Goal: Task Accomplishment & Management: Use online tool/utility

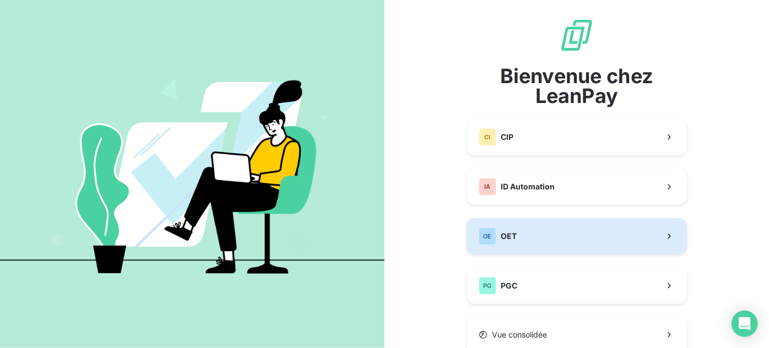
click at [561, 237] on button "OE OET" at bounding box center [577, 236] width 220 height 36
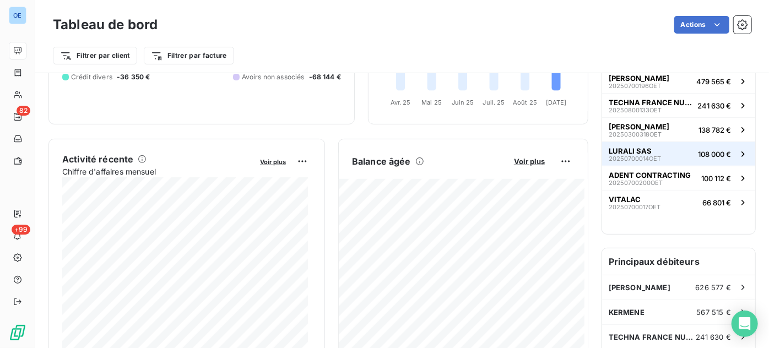
scroll to position [100, 0]
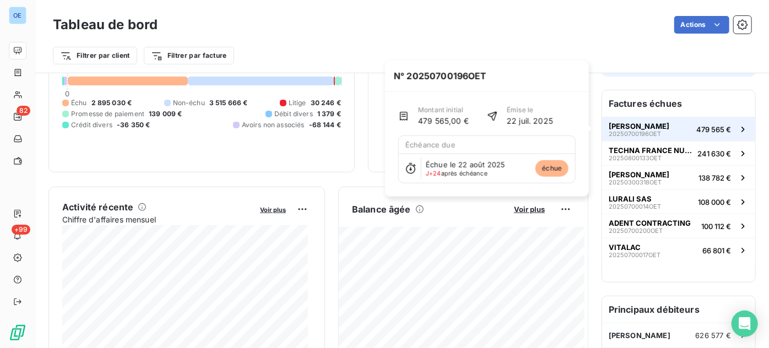
click at [705, 130] on span "479 565 €" at bounding box center [713, 129] width 35 height 9
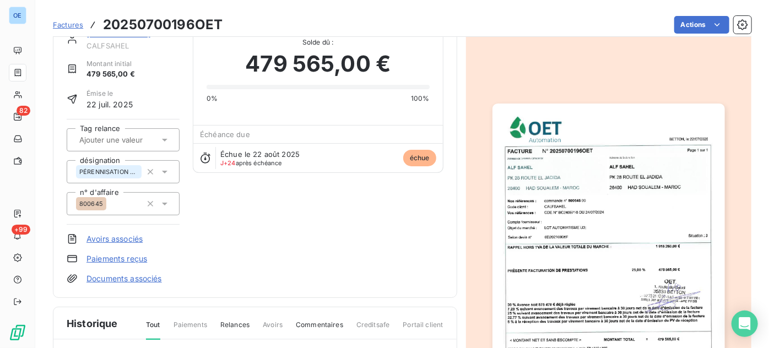
scroll to position [1, 0]
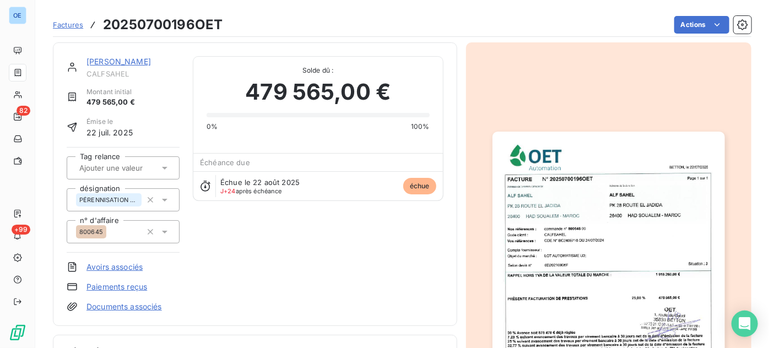
click at [67, 20] on span "Factures" at bounding box center [68, 24] width 30 height 9
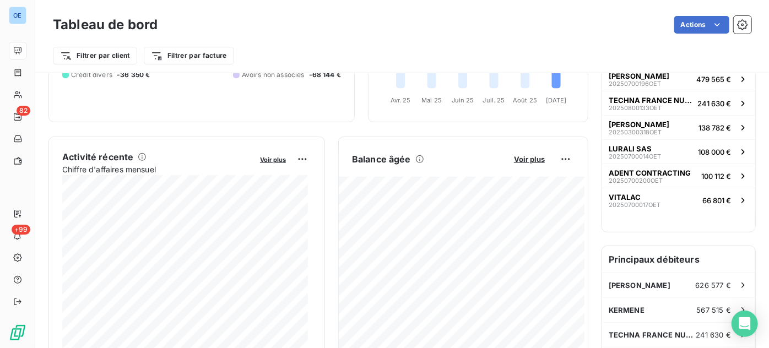
scroll to position [200, 0]
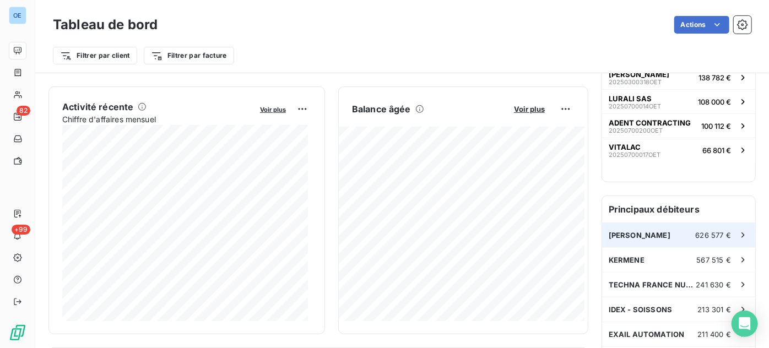
click at [699, 235] on span "626 577 €" at bounding box center [713, 235] width 35 height 9
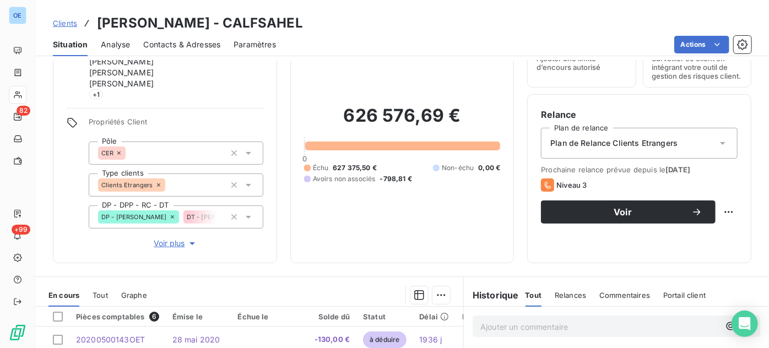
scroll to position [9, 0]
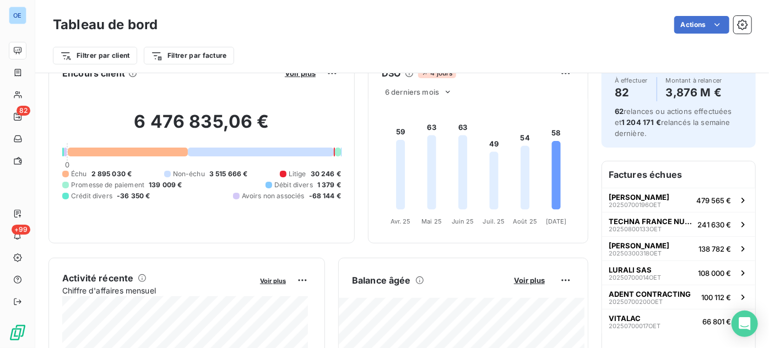
scroll to position [101, 0]
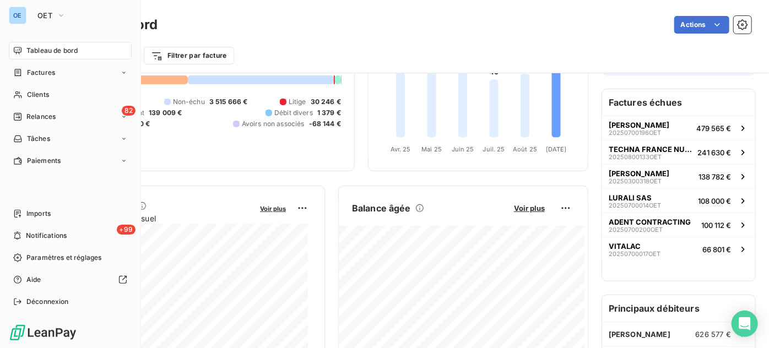
click at [32, 47] on span "Tableau de bord" at bounding box center [51, 51] width 51 height 10
click at [31, 70] on span "Factures" at bounding box center [41, 73] width 28 height 10
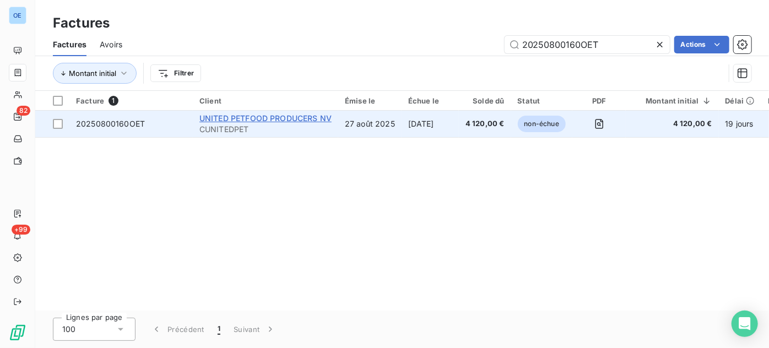
click at [294, 121] on span "UNITED PETFOOD PRODUCERS NV" at bounding box center [265, 117] width 132 height 9
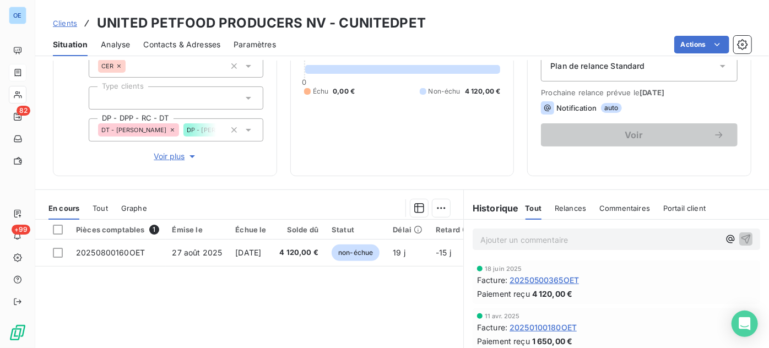
scroll to position [150, 0]
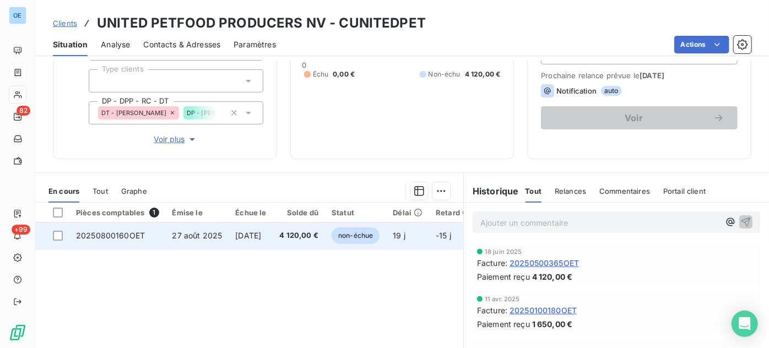
click at [245, 236] on span "[DATE]" at bounding box center [248, 235] width 26 height 9
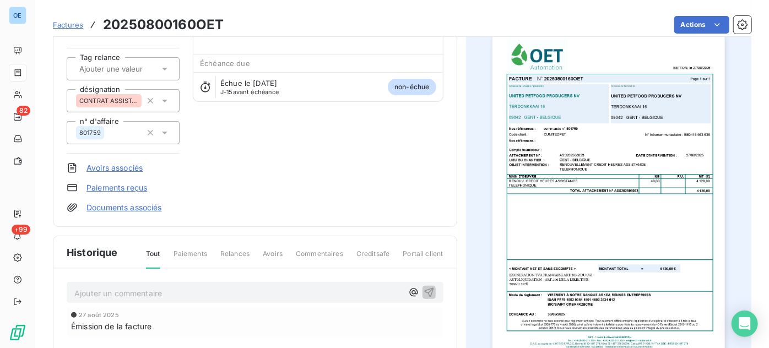
scroll to position [50, 0]
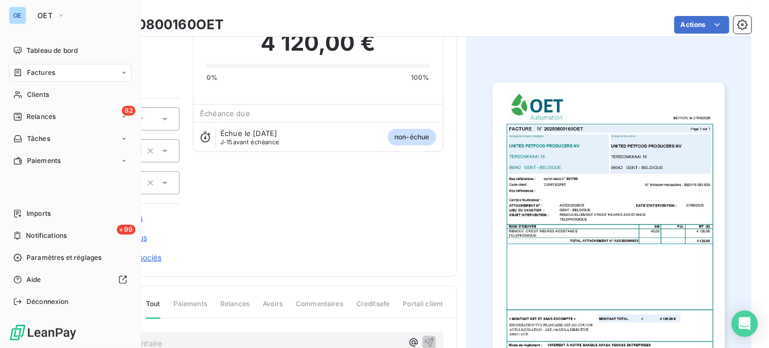
click at [34, 71] on span "Factures" at bounding box center [41, 73] width 28 height 10
click at [54, 13] on button "OET" at bounding box center [51, 16] width 41 height 18
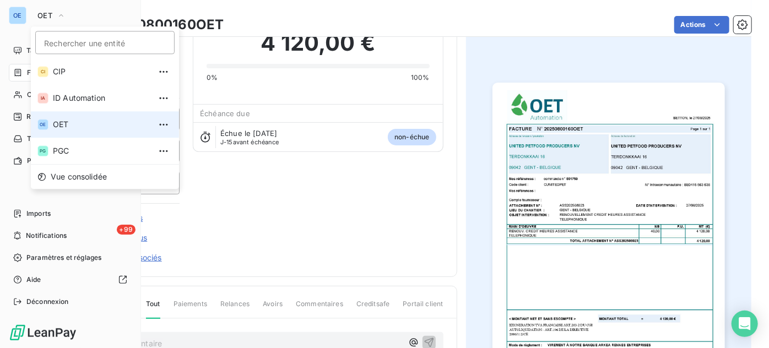
click at [59, 121] on span "OET" at bounding box center [101, 124] width 97 height 11
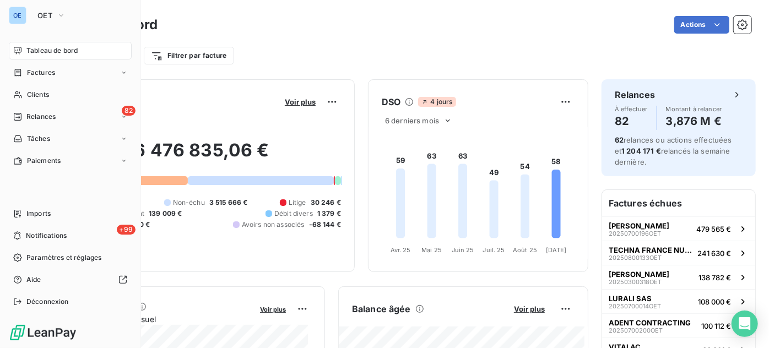
click at [53, 52] on span "Tableau de bord" at bounding box center [51, 51] width 51 height 10
click at [42, 72] on span "Factures" at bounding box center [41, 73] width 28 height 10
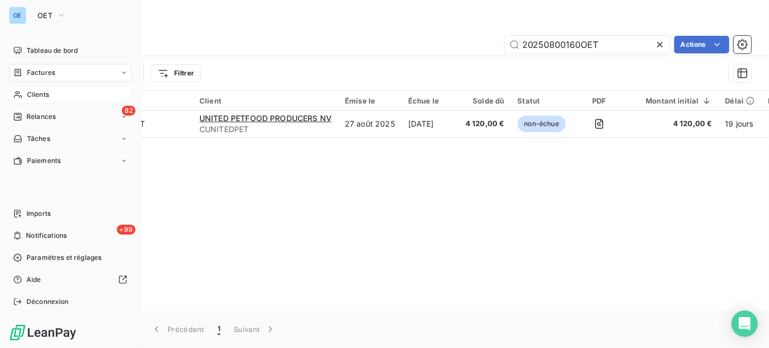
click at [40, 92] on span "Clients" at bounding box center [38, 95] width 22 height 10
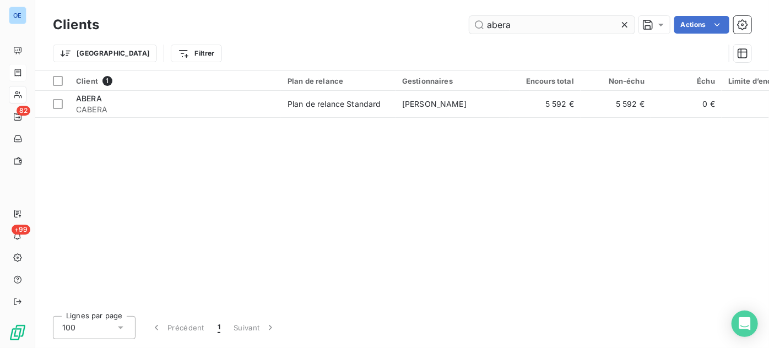
type input "abera"
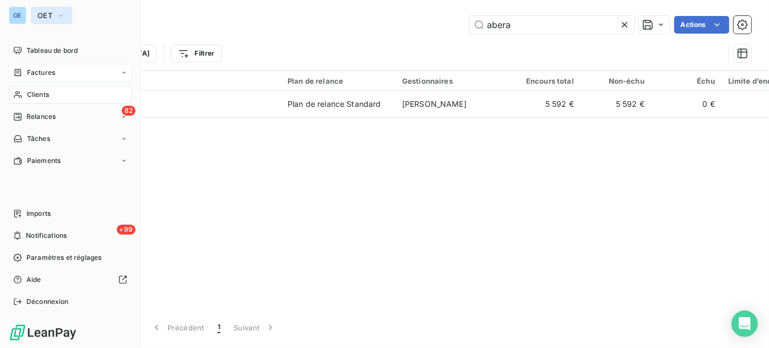
click at [57, 14] on icon "button" at bounding box center [61, 15] width 9 height 11
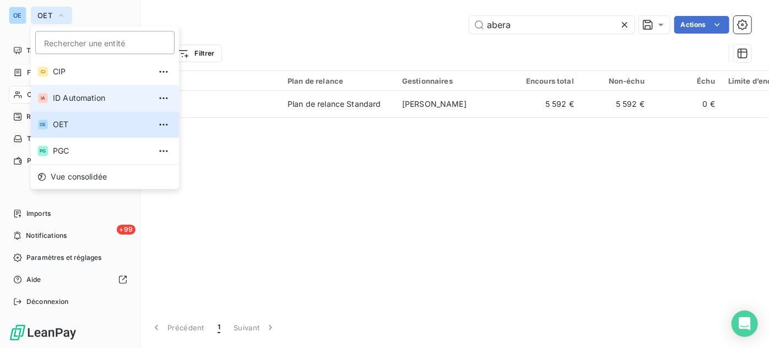
click at [66, 96] on span "ID Automation" at bounding box center [101, 98] width 97 height 11
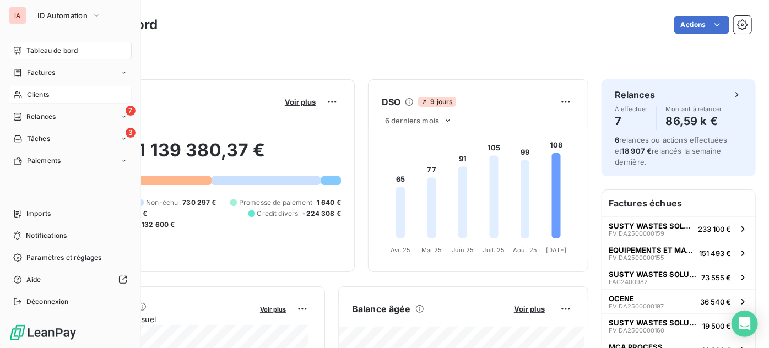
click at [39, 93] on span "Clients" at bounding box center [38, 95] width 22 height 10
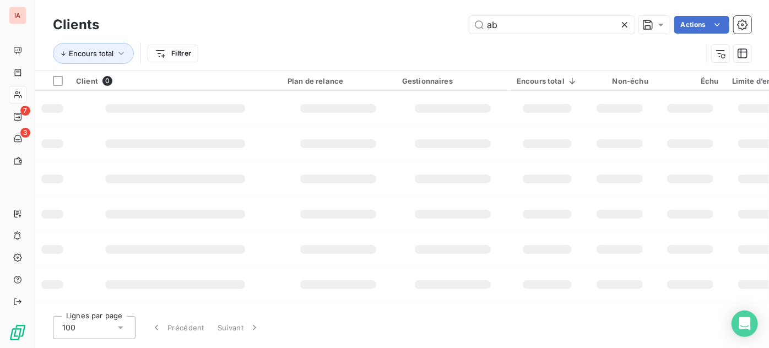
type input "a"
type input "s"
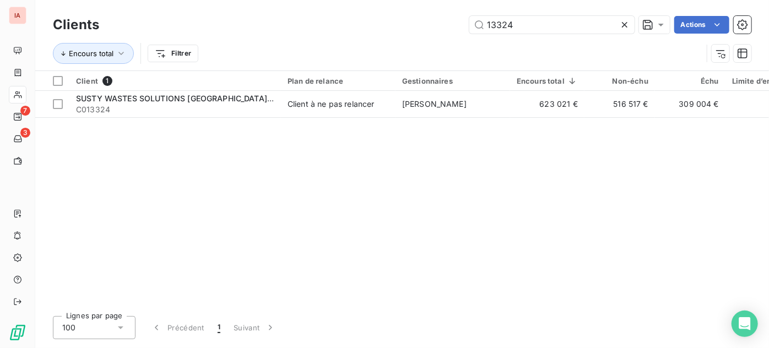
type input "13324"
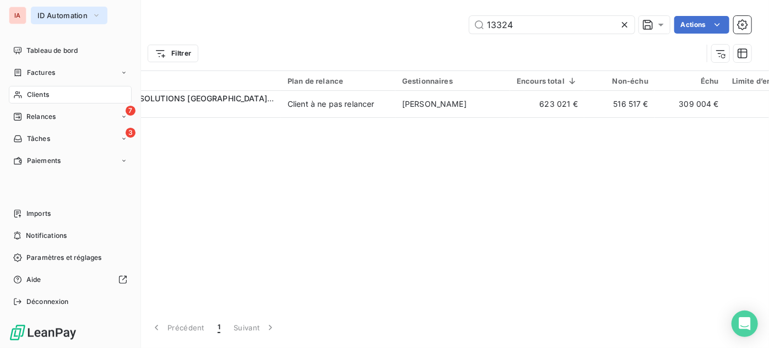
click at [69, 14] on span "ID Automation" at bounding box center [62, 15] width 50 height 9
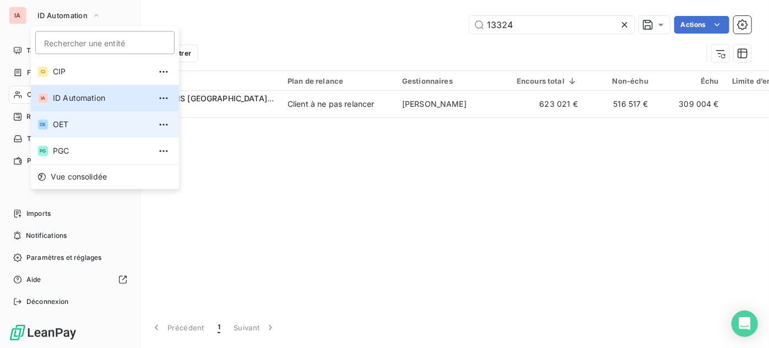
click at [71, 127] on span "OET" at bounding box center [101, 124] width 97 height 11
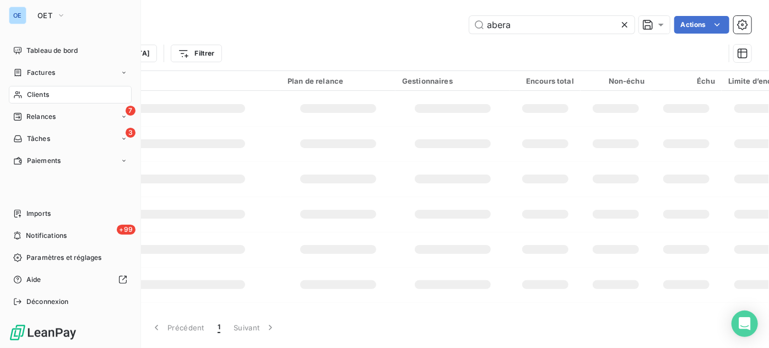
type input "13324"
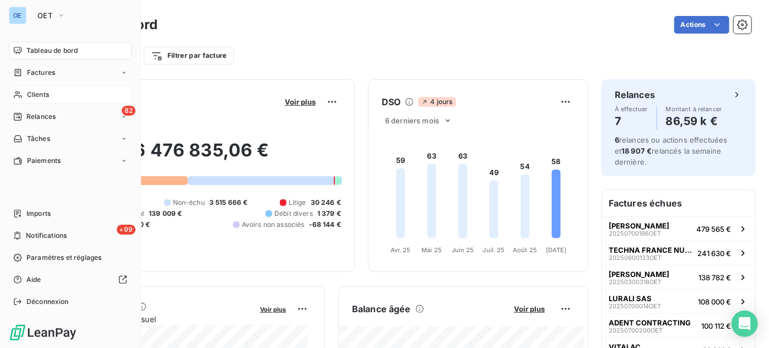
click at [38, 92] on span "Clients" at bounding box center [38, 95] width 22 height 10
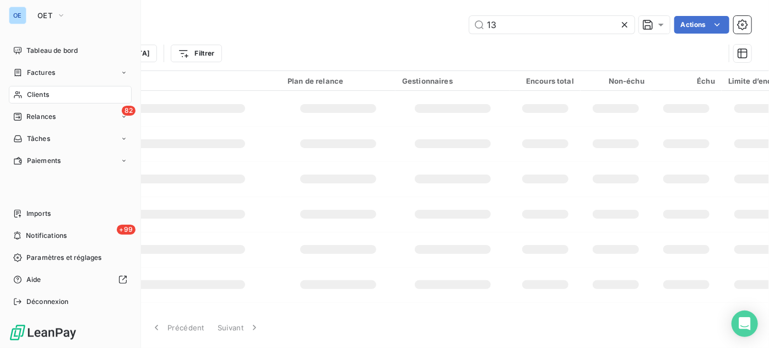
type input "1"
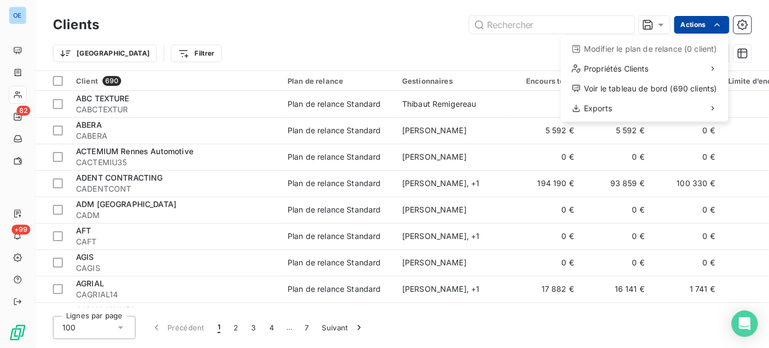
click at [691, 24] on html "OE 82 +99 Clients Actions Modifier le plan de relance (0 client) Propriétés Cli…" at bounding box center [384, 174] width 769 height 348
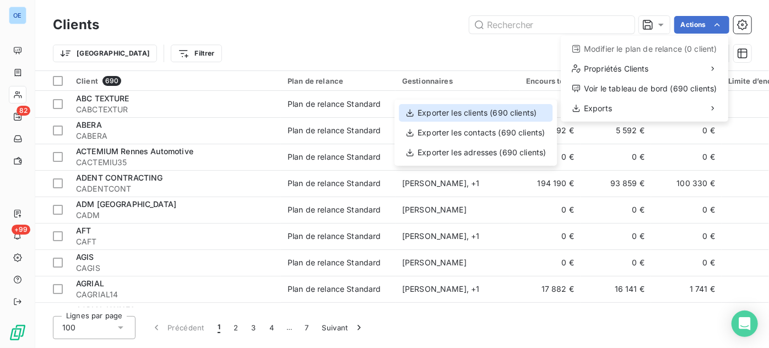
click at [512, 111] on div "Exporter les clients (690 clients)" at bounding box center [476, 113] width 154 height 18
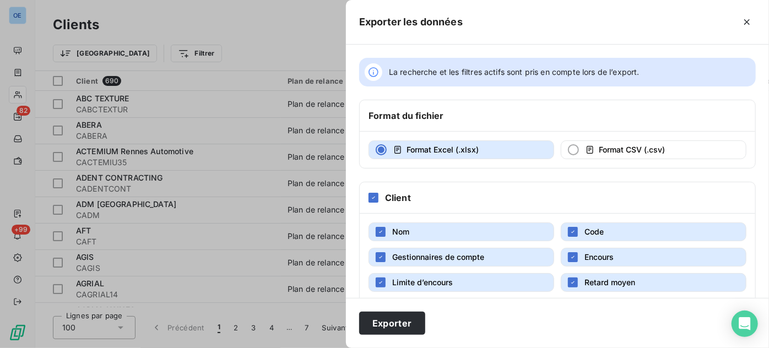
scroll to position [50, 0]
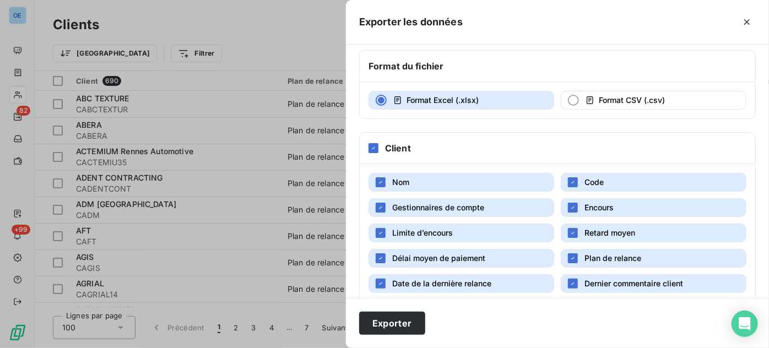
click at [402, 203] on span "Gestionnaires de compte" at bounding box center [438, 207] width 92 height 9
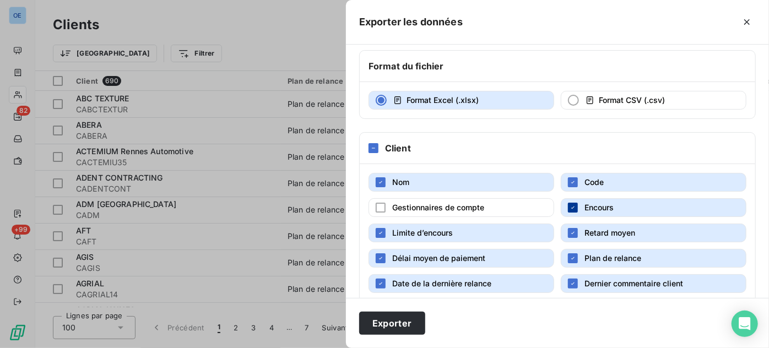
click at [570, 204] on icon "button" at bounding box center [573, 207] width 7 height 7
click at [405, 230] on span "Limite d’encours" at bounding box center [422, 232] width 61 height 9
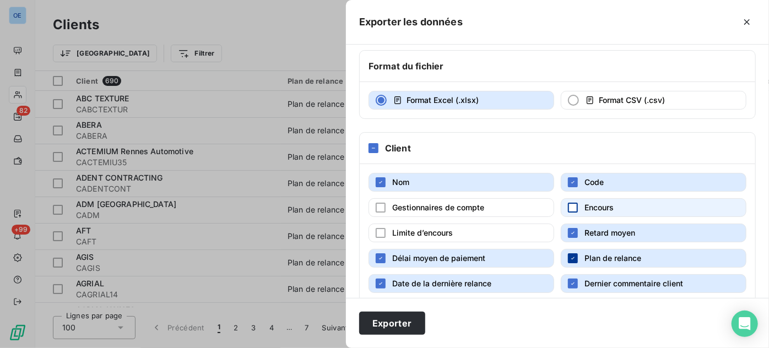
click at [571, 255] on icon "button" at bounding box center [573, 258] width 7 height 7
click at [573, 281] on div "button" at bounding box center [573, 284] width 10 height 10
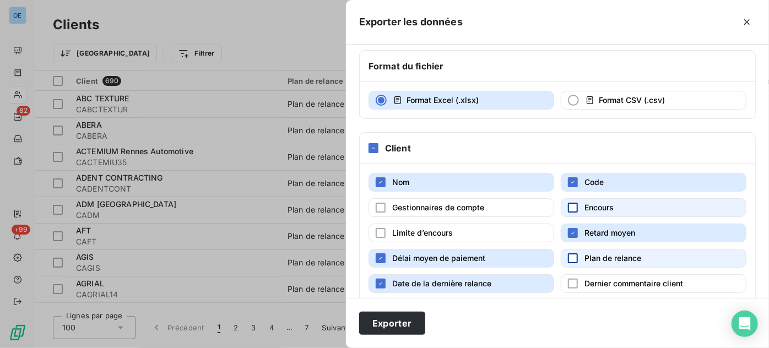
drag, startPoint x: 382, startPoint y: 276, endPoint x: 392, endPoint y: 277, distance: 10.5
click at [382, 279] on div "button" at bounding box center [381, 284] width 10 height 10
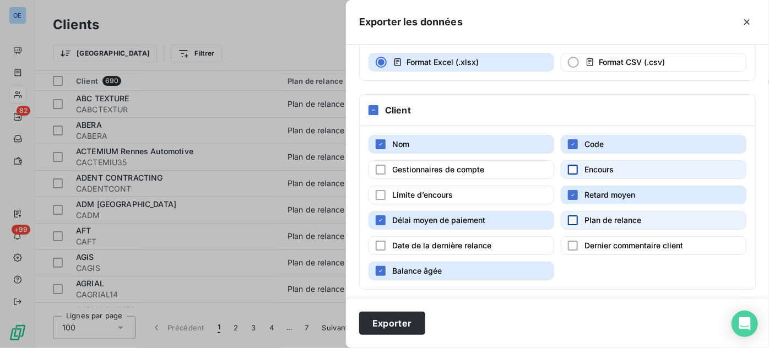
scroll to position [196, 0]
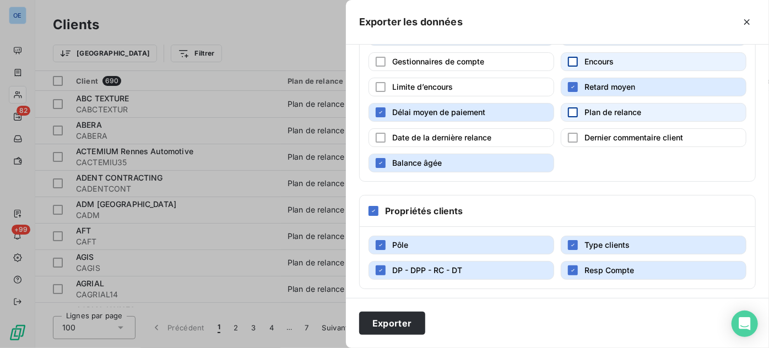
click at [386, 158] on button "Balance âgée" at bounding box center [461, 163] width 186 height 19
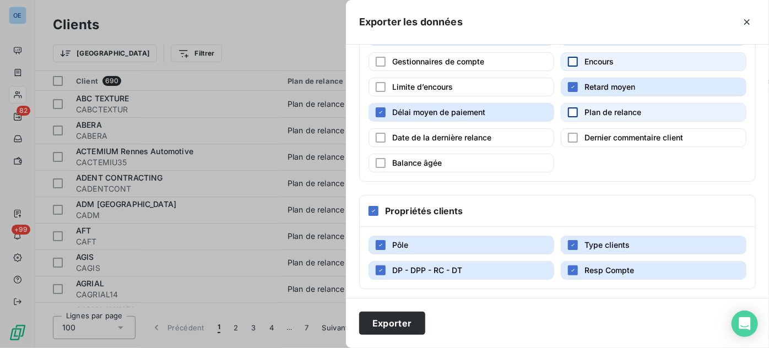
drag, startPoint x: 382, startPoint y: 242, endPoint x: 383, endPoint y: 257, distance: 14.9
click at [382, 246] on div "button" at bounding box center [381, 245] width 10 height 10
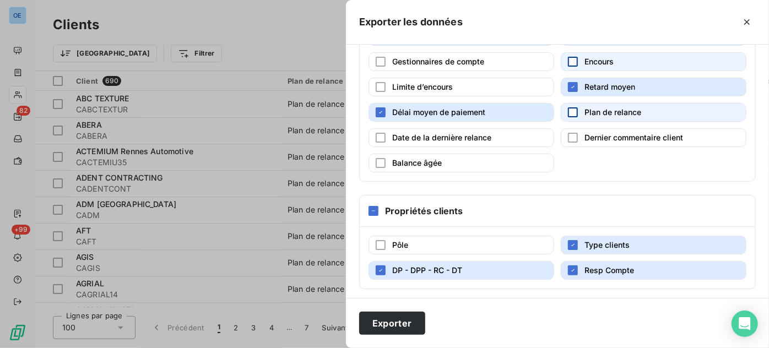
click at [416, 266] on span "DP - DPP - RC - DT" at bounding box center [427, 269] width 70 height 9
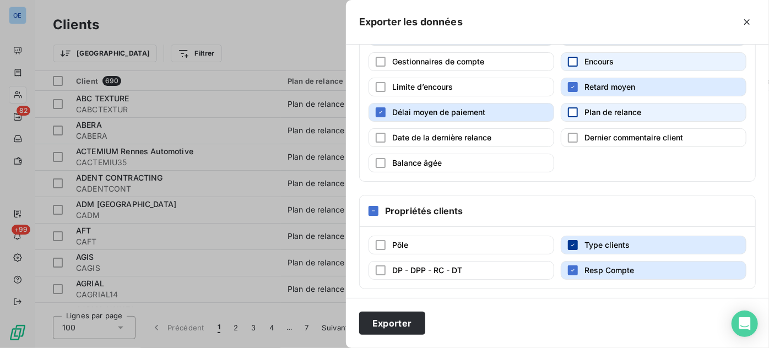
click at [570, 242] on icon "button" at bounding box center [573, 245] width 7 height 7
click at [570, 267] on icon "button" at bounding box center [573, 270] width 7 height 7
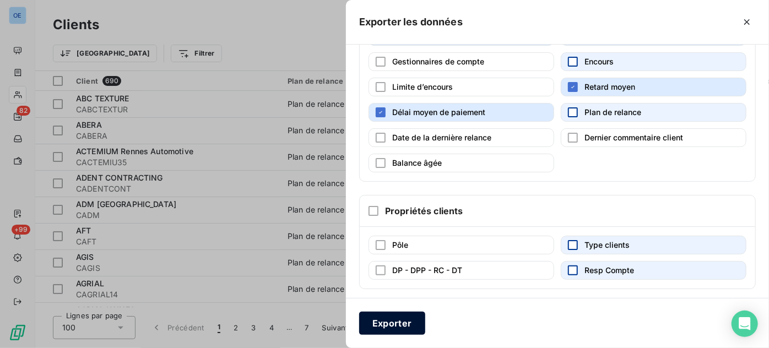
click at [410, 326] on button "Exporter" at bounding box center [392, 323] width 66 height 23
